Goal: Consume media (video, audio): Consume media (video, audio)

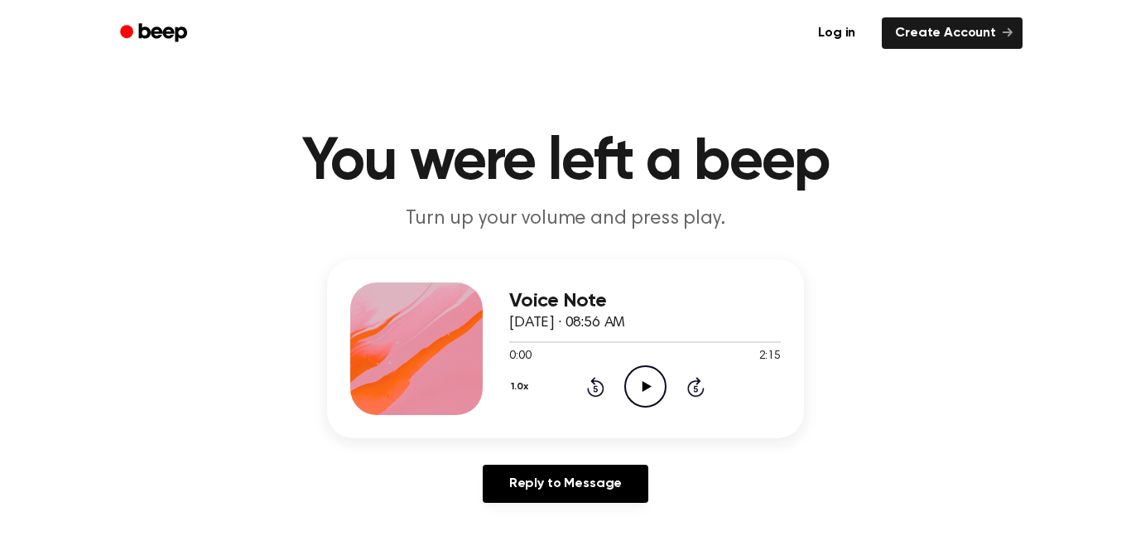
click at [647, 388] on icon "Play Audio" at bounding box center [645, 386] width 42 height 42
click at [517, 380] on button "1.0x" at bounding box center [521, 387] width 25 height 28
click at [525, 527] on div "1.5x" at bounding box center [541, 540] width 64 height 31
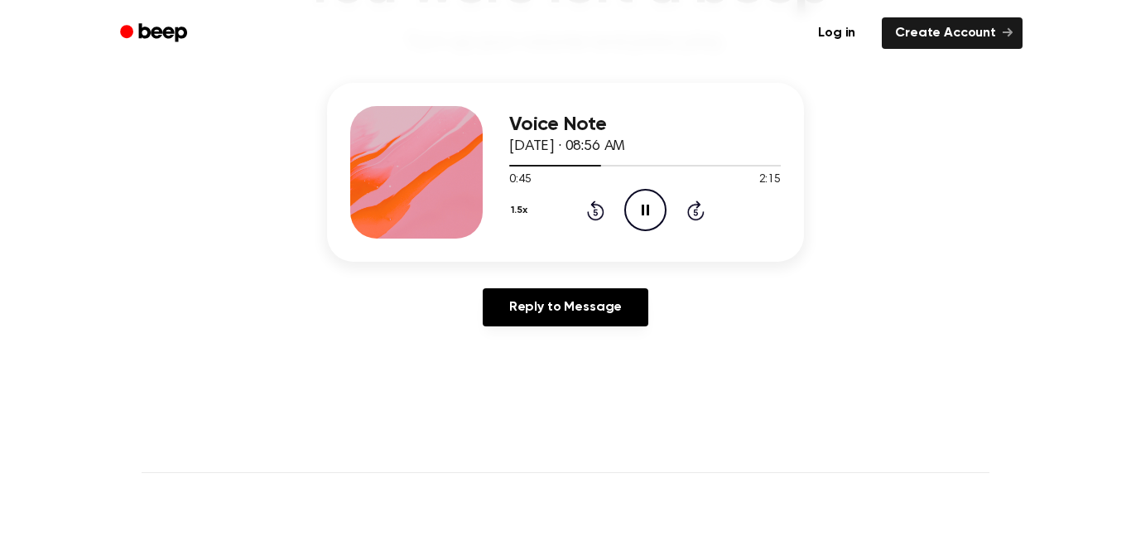
scroll to position [166, 0]
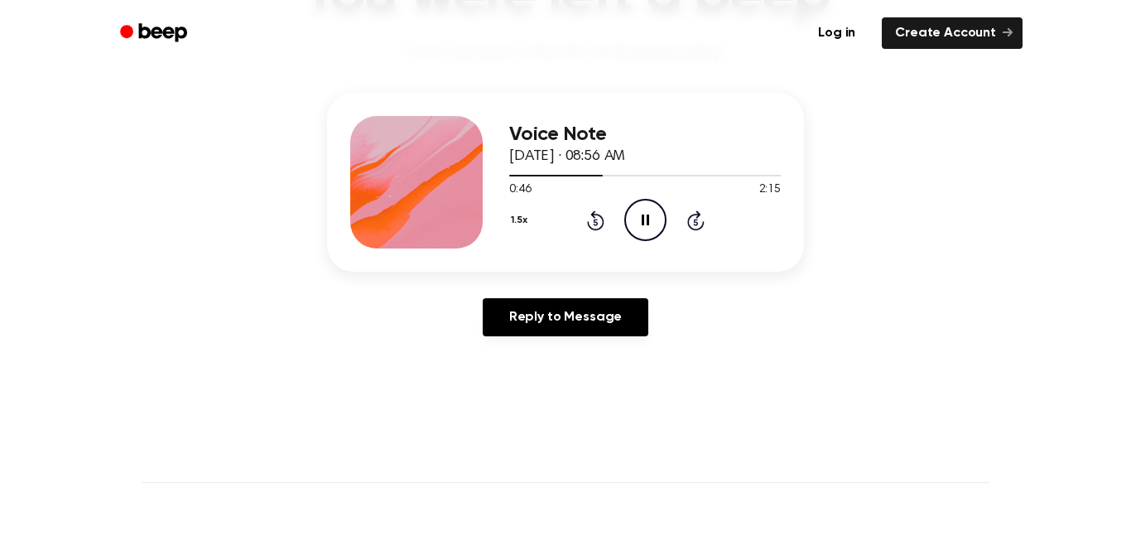
click at [513, 224] on button "1.5x" at bounding box center [521, 220] width 24 height 28
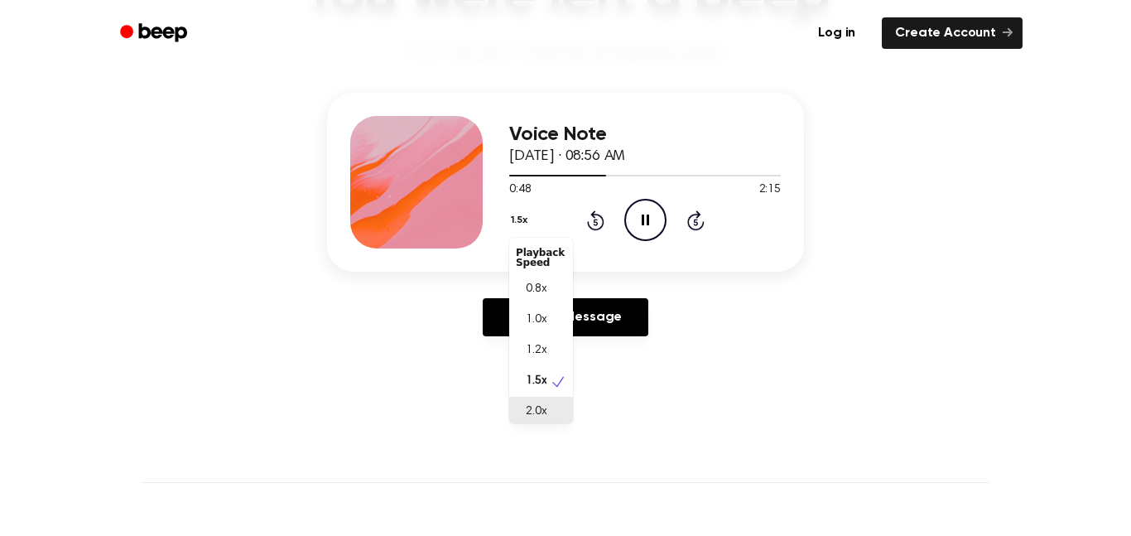
click at [522, 409] on div "2.0x" at bounding box center [531, 411] width 31 height 17
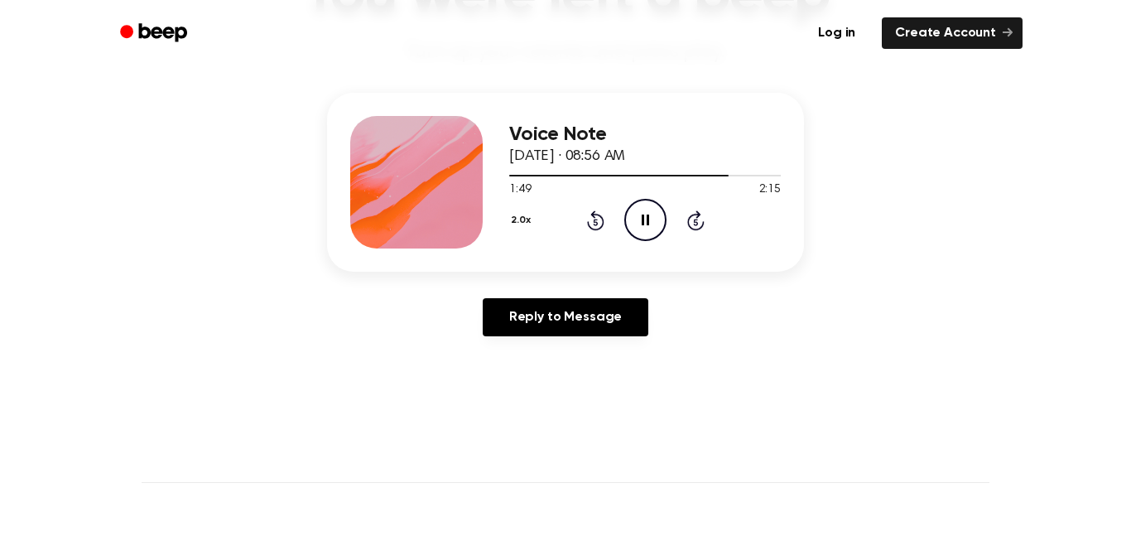
click at [526, 224] on button "2.0x" at bounding box center [522, 220] width 27 height 28
click at [517, 221] on button "2.0x" at bounding box center [522, 220] width 27 height 28
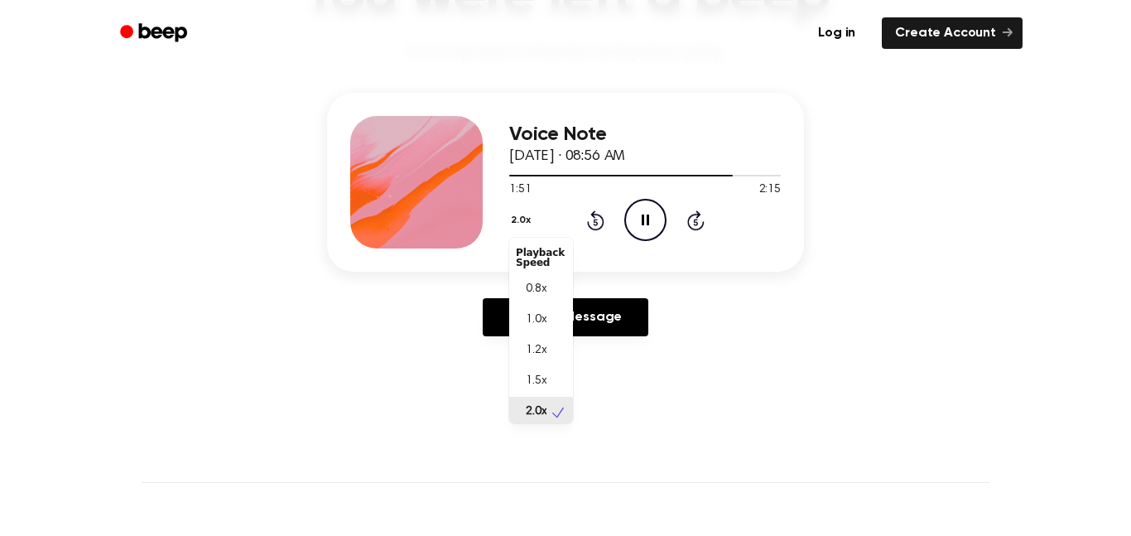
scroll to position [4, 0]
click at [544, 281] on span "0.8x" at bounding box center [536, 284] width 21 height 17
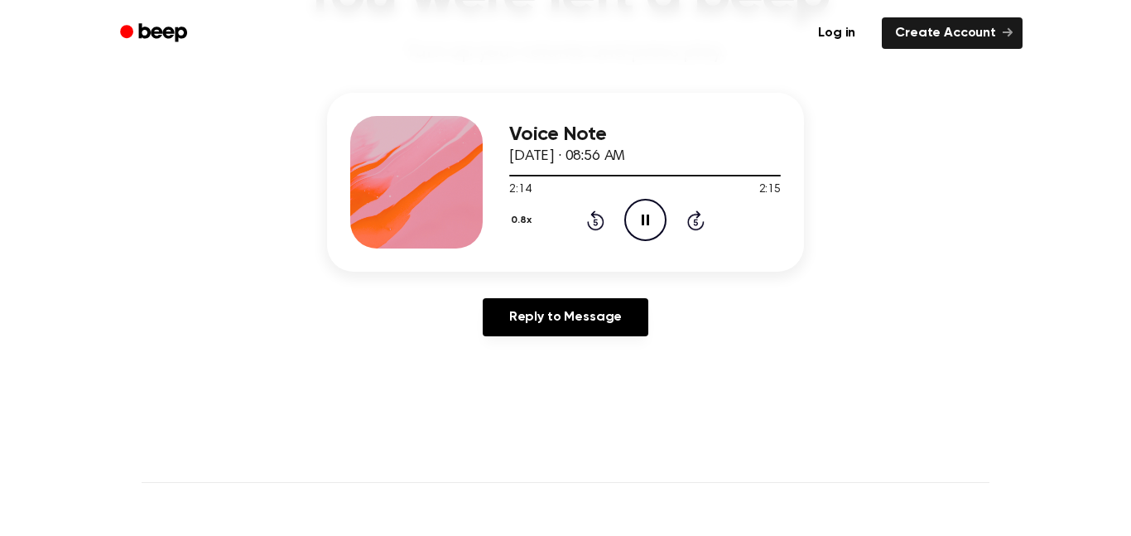
click at [644, 209] on icon "Pause Audio" at bounding box center [645, 220] width 42 height 42
click at [516, 228] on button "0.8x" at bounding box center [523, 220] width 28 height 28
click at [541, 394] on div "1.5x" at bounding box center [541, 381] width 64 height 31
click at [519, 209] on button "1.5x" at bounding box center [521, 220] width 24 height 28
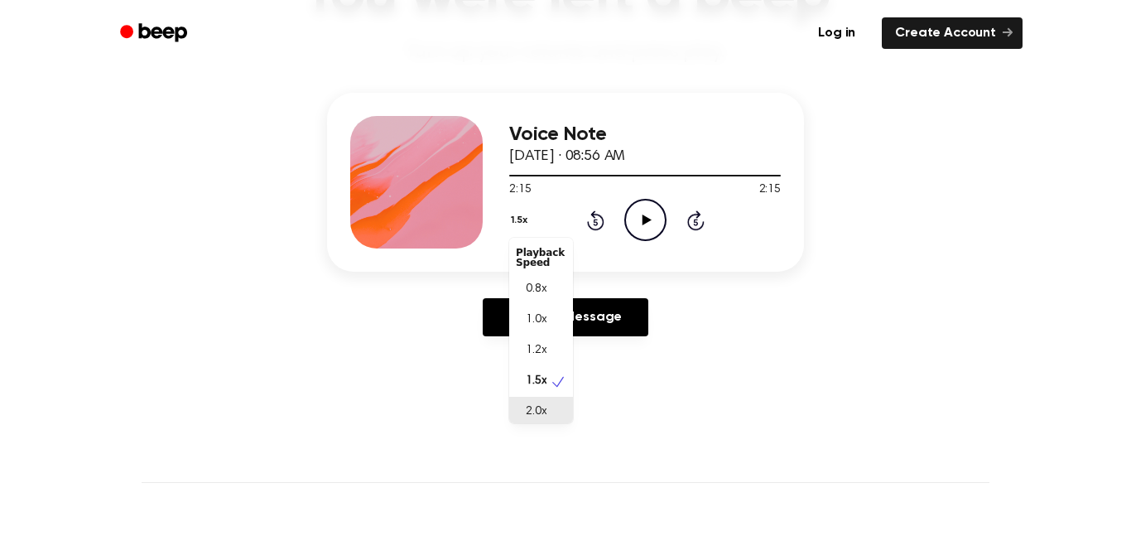
click at [526, 406] on span "2.0x" at bounding box center [536, 411] width 21 height 17
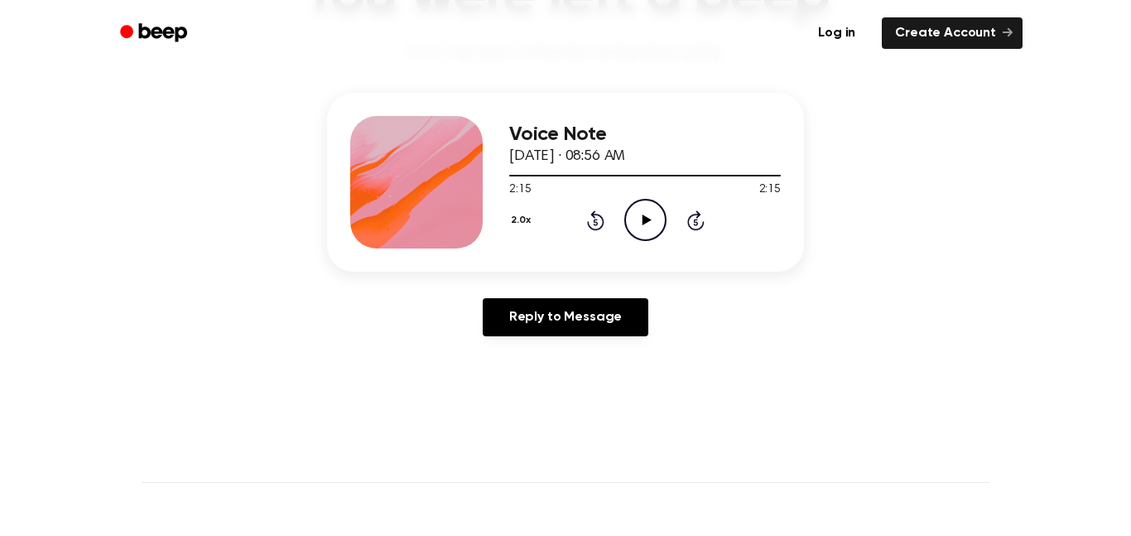
click at [633, 218] on icon "Play Audio" at bounding box center [645, 220] width 42 height 42
click at [588, 225] on icon at bounding box center [595, 220] width 17 height 20
click at [595, 222] on icon at bounding box center [595, 222] width 4 height 7
click at [591, 222] on icon "Rewind 5 seconds" at bounding box center [595, 220] width 18 height 22
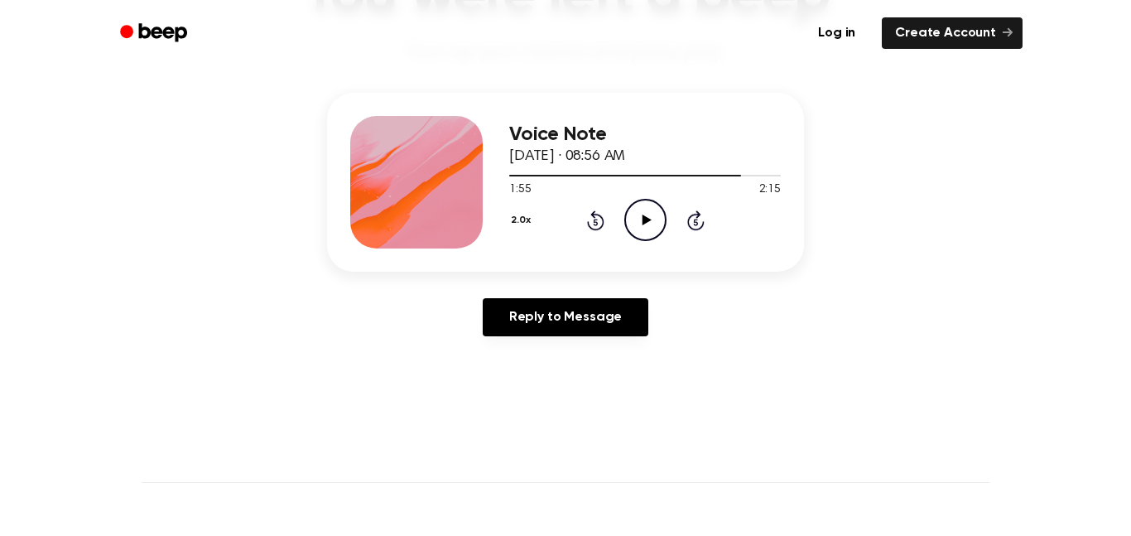
click at [591, 222] on icon "Rewind 5 seconds" at bounding box center [595, 220] width 18 height 22
click at [646, 221] on icon at bounding box center [646, 219] width 9 height 11
click at [651, 195] on div "2:15 2:15" at bounding box center [645, 188] width 272 height 17
click at [638, 219] on icon "Play Audio" at bounding box center [645, 219] width 42 height 42
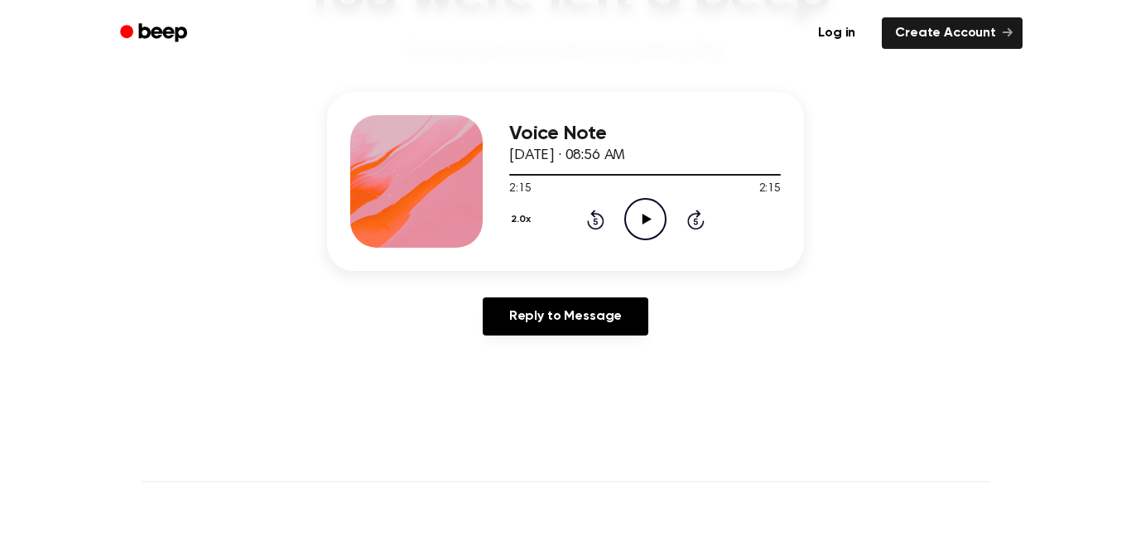
click at [638, 219] on icon "Play Audio" at bounding box center [645, 219] width 42 height 42
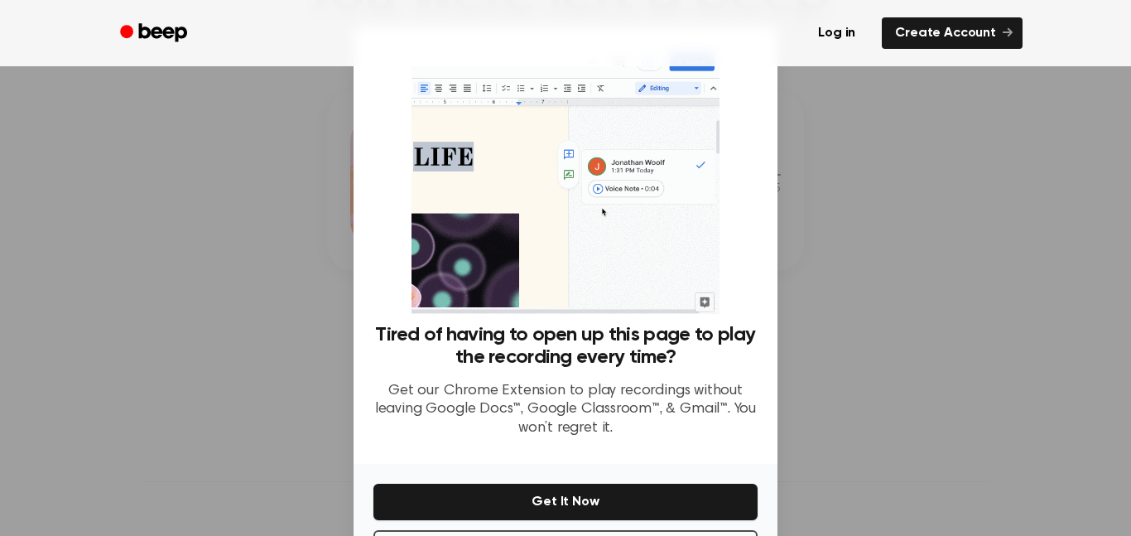
click at [638, 219] on img at bounding box center [564, 179] width 307 height 267
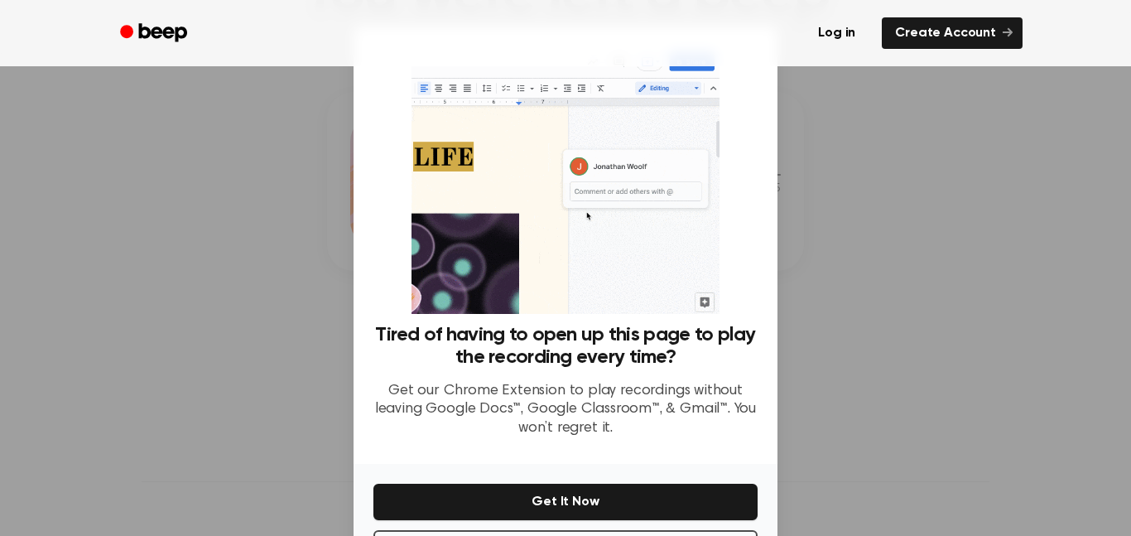
click at [839, 180] on div at bounding box center [565, 268] width 1131 height 536
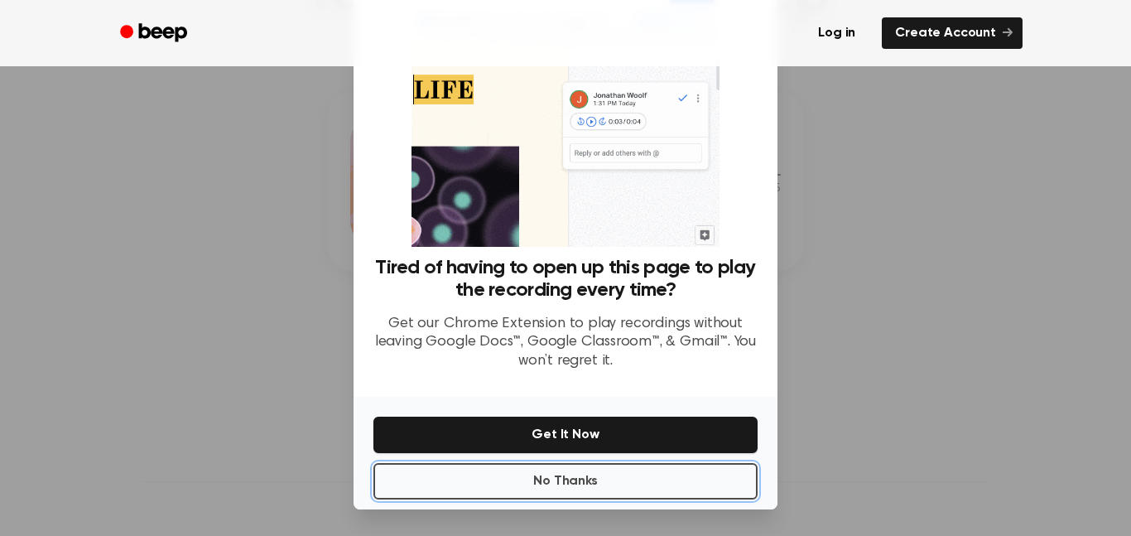
click at [702, 471] on button "No Thanks" at bounding box center [565, 481] width 384 height 36
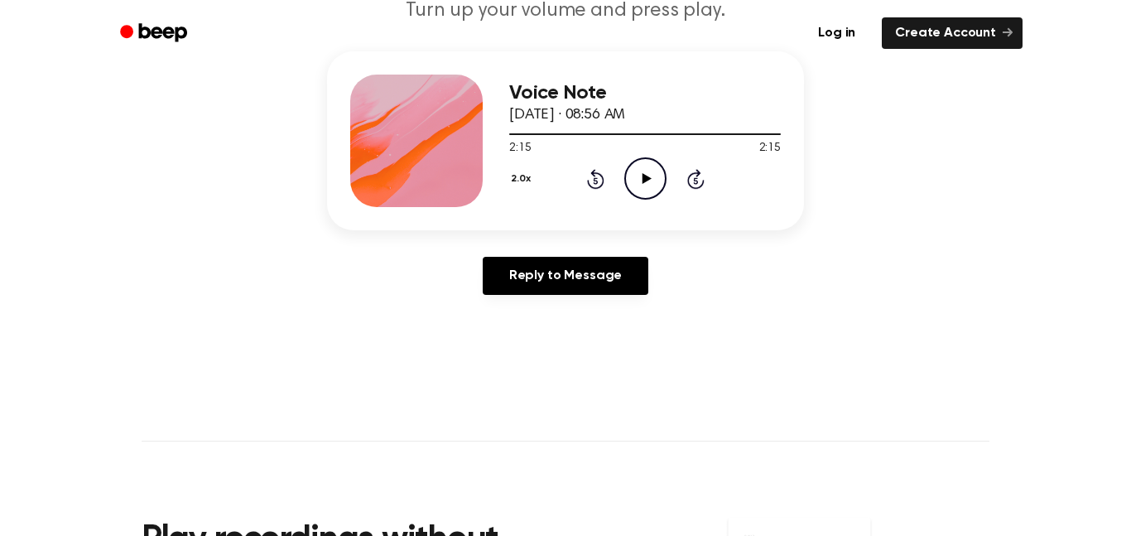
scroll to position [0, 0]
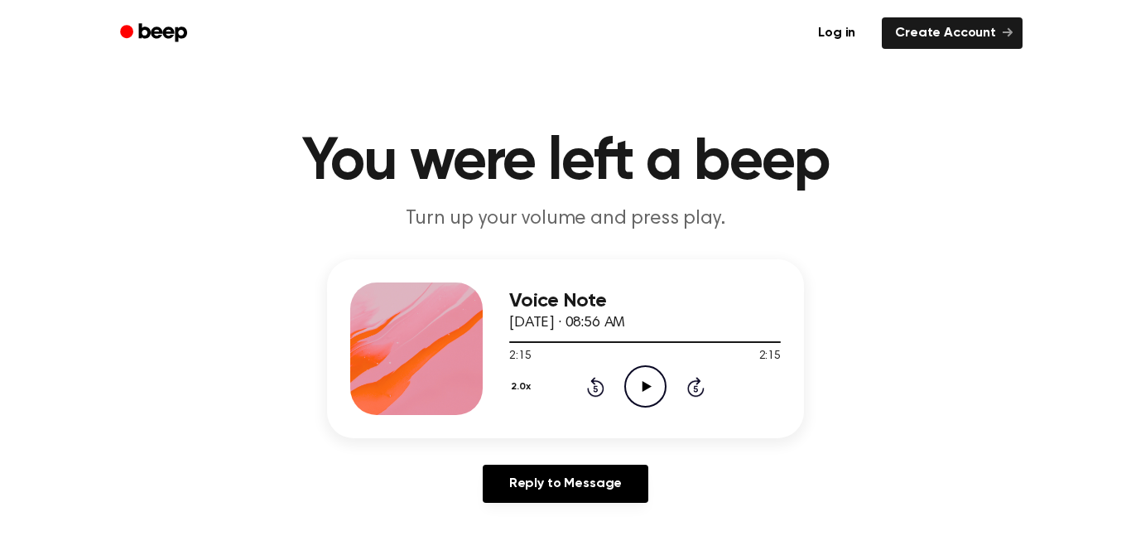
click at [151, 86] on main "You were left a beep Turn up your volume and press play. Voice Note [DATE] · 08…" at bounding box center [565, 510] width 1131 height 1021
